Goal: Task Accomplishment & Management: Complete application form

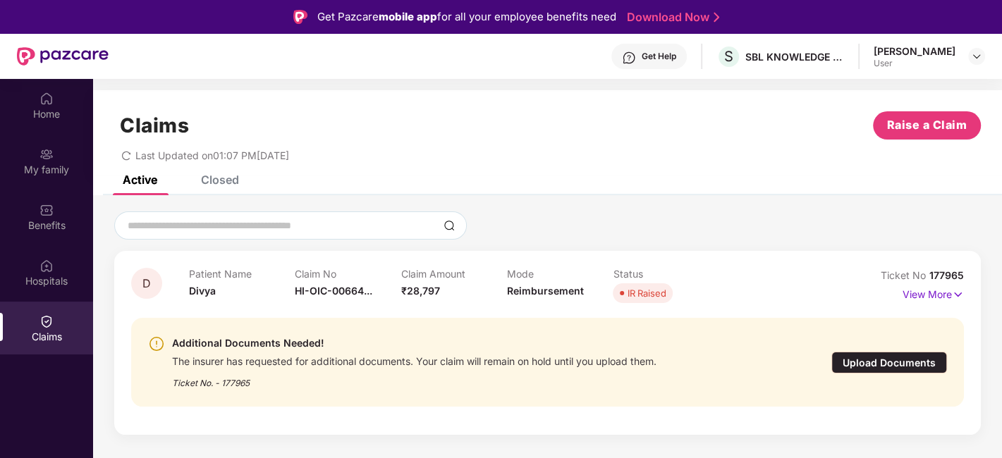
click at [887, 358] on div "Upload Documents" at bounding box center [890, 363] width 116 height 22
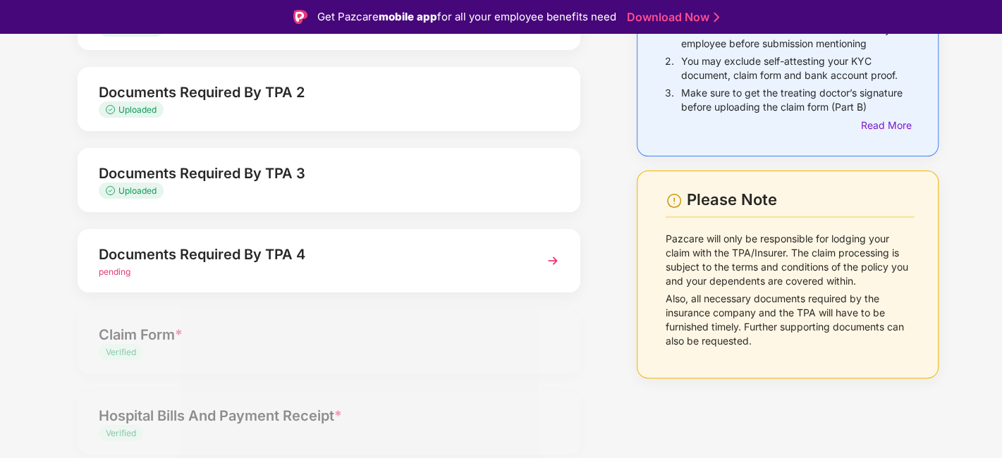
click at [201, 259] on div "Documents Required By TPA 4" at bounding box center [310, 254] width 423 height 23
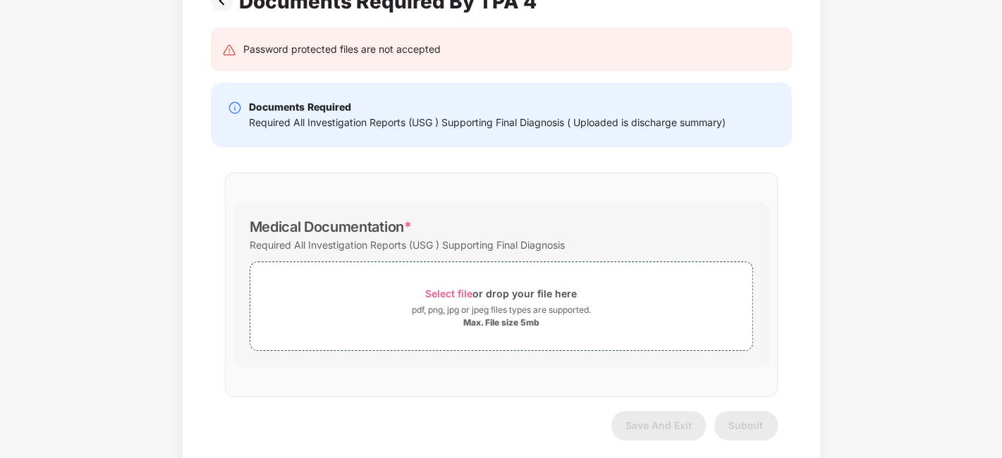
scroll to position [147, 0]
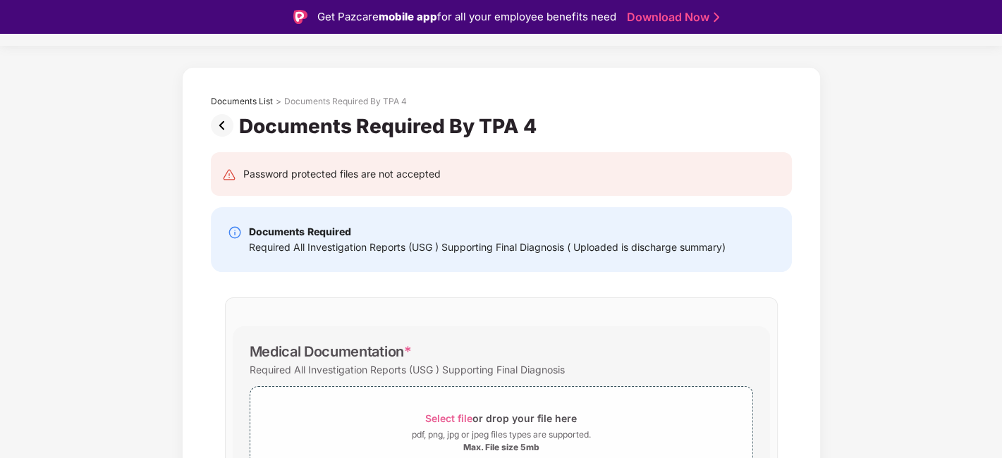
scroll to position [147, 0]
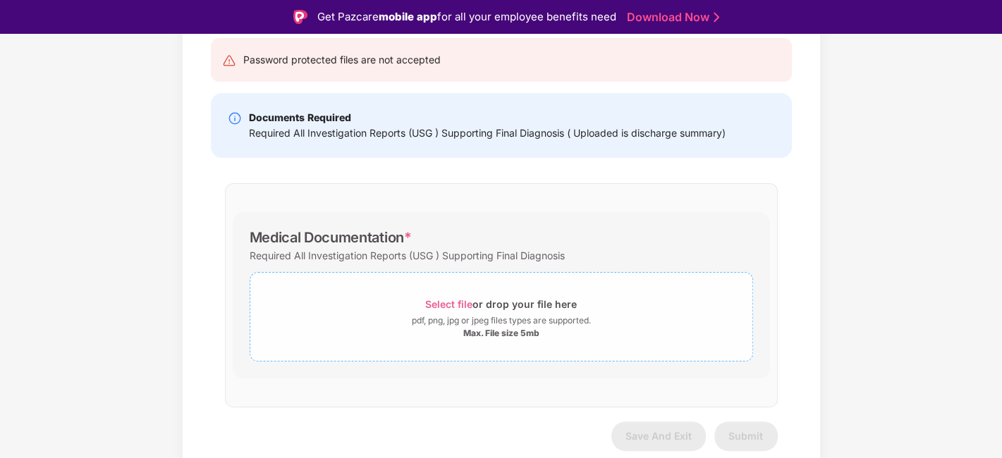
click at [442, 303] on span "Select file" at bounding box center [448, 304] width 47 height 12
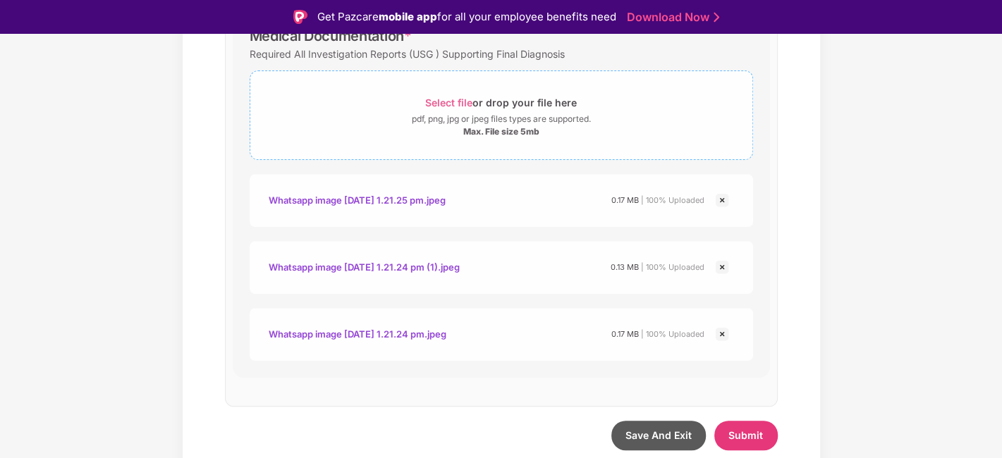
scroll to position [348, 0]
click at [748, 430] on span "Submit" at bounding box center [746, 436] width 35 height 12
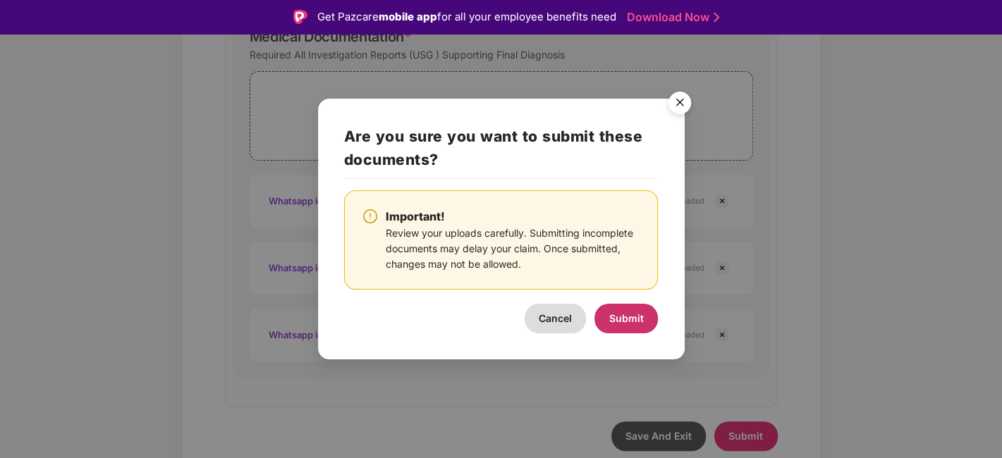
click at [629, 318] on span "Submit" at bounding box center [626, 318] width 35 height 12
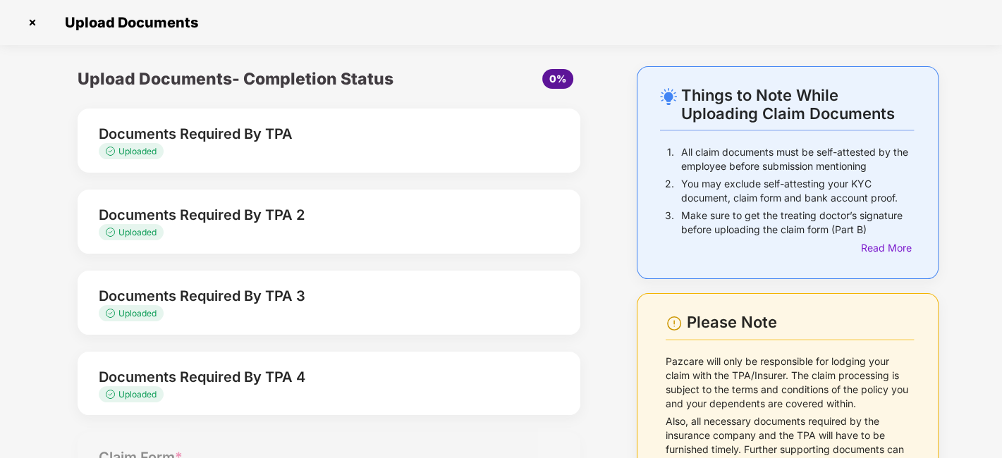
click at [35, 21] on img at bounding box center [32, 22] width 23 height 23
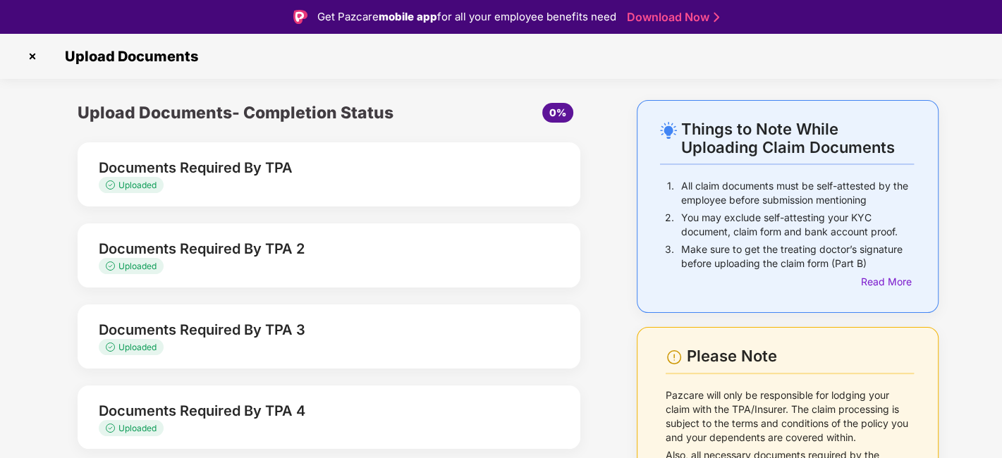
click at [30, 59] on img at bounding box center [32, 56] width 23 height 23
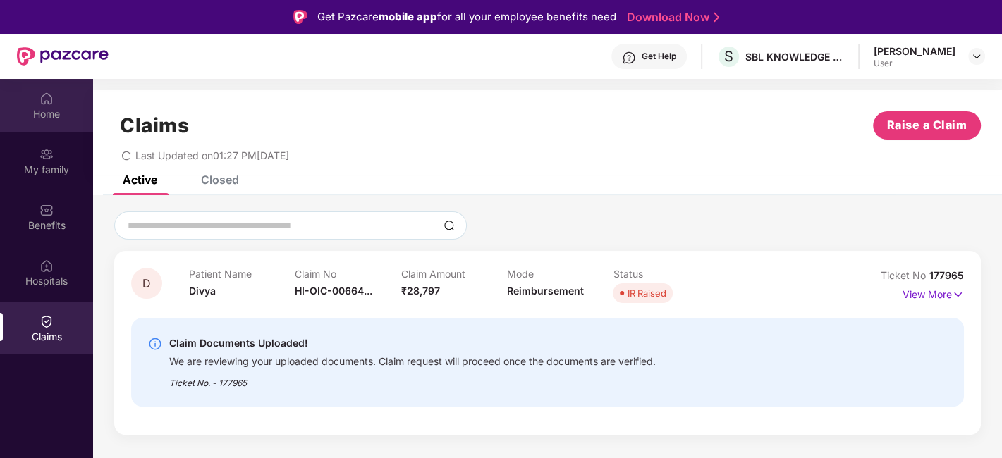
click at [48, 102] on img at bounding box center [47, 99] width 14 height 14
